Goal: Find specific page/section: Find specific page/section

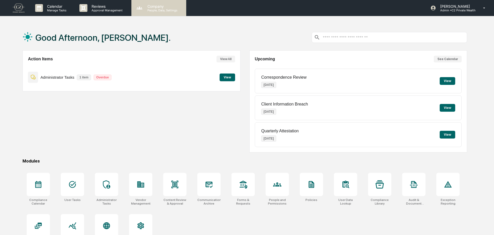
click at [160, 14] on div "Company People, Data, Settings" at bounding box center [158, 8] width 55 height 16
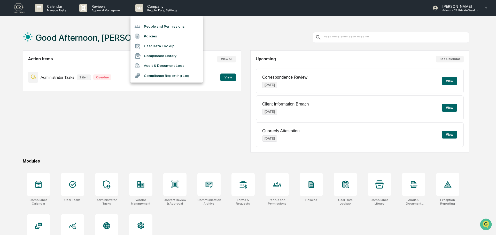
click at [97, 16] on div at bounding box center [248, 117] width 496 height 235
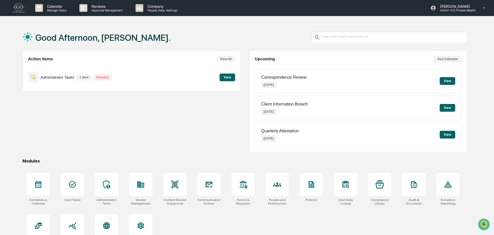
click at [104, 9] on div "People and Permissions Policies User Data Lookup Compliance Library Audit & Doc…" at bounding box center [247, 117] width 494 height 235
click at [203, 34] on div "Good Afternoon, Brittany." at bounding box center [244, 38] width 444 height 26
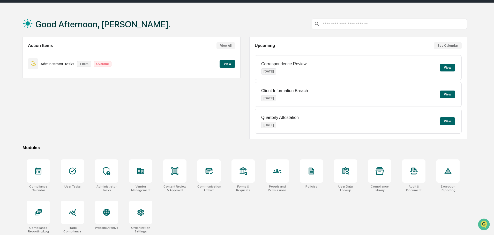
scroll to position [25, 0]
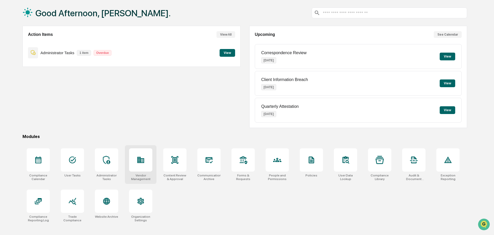
click at [140, 162] on icon at bounding box center [140, 160] width 7 height 6
click at [74, 202] on icon at bounding box center [72, 201] width 7 height 7
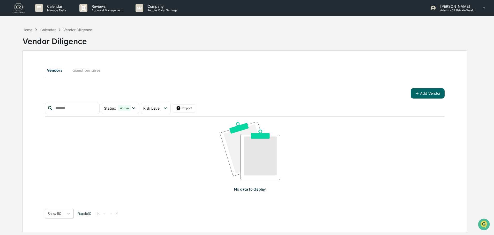
click at [81, 67] on button "Questionnaires" at bounding box center [86, 70] width 36 height 12
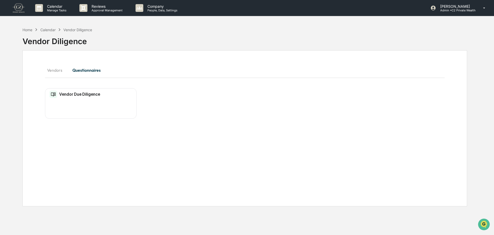
click at [62, 73] on button "Vendors" at bounding box center [56, 70] width 23 height 12
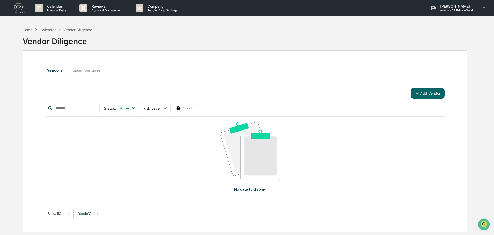
click at [95, 71] on button "Questionnaires" at bounding box center [86, 70] width 36 height 12
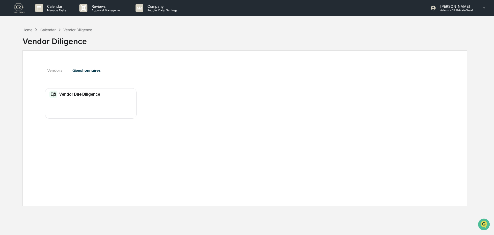
click at [92, 100] on div "Vendor Due Diligence No entries" at bounding box center [90, 103] width 91 height 31
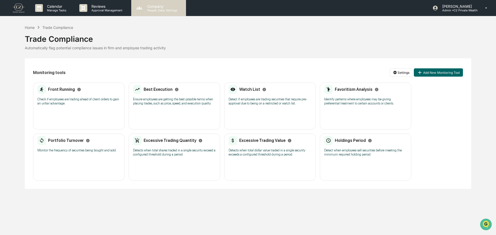
click at [154, 12] on div "Company People, Data, Settings" at bounding box center [158, 8] width 55 height 16
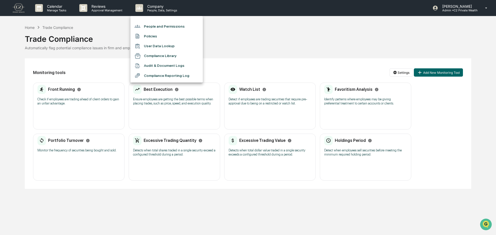
click at [25, 13] on div at bounding box center [248, 117] width 496 height 235
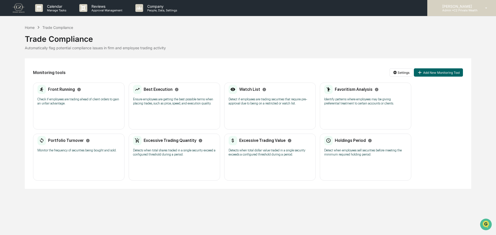
click at [447, 10] on p "Admin • C2 Private Wealth" at bounding box center [458, 11] width 40 height 4
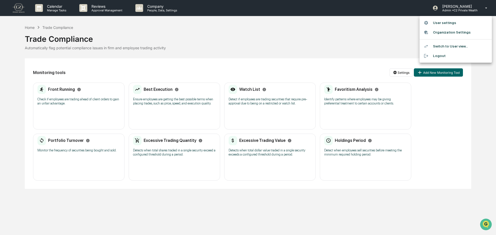
click at [325, 39] on div at bounding box center [248, 117] width 496 height 235
